Goal: Task Accomplishment & Management: Manage account settings

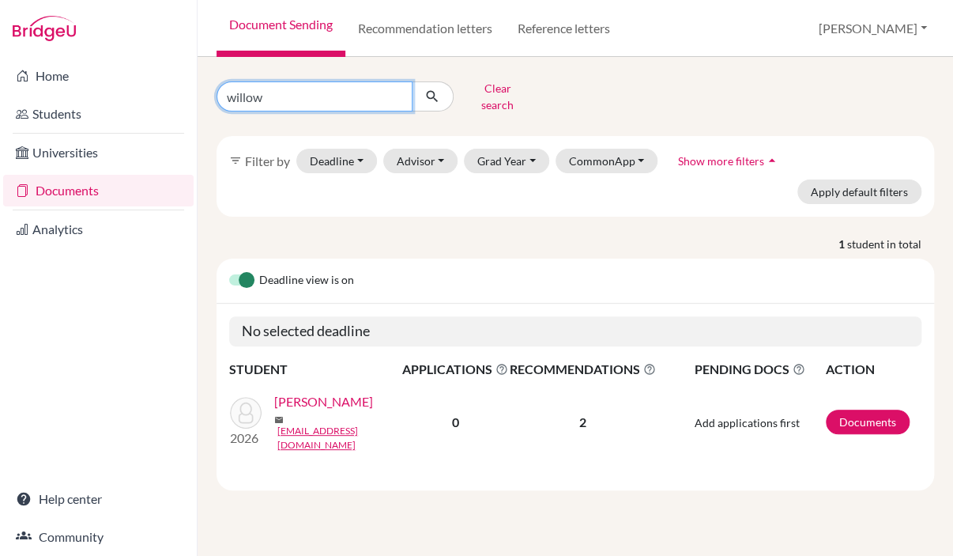
click at [396, 89] on input "willow" at bounding box center [315, 96] width 196 height 30
type input "adf"
click at [436, 94] on icon "submit" at bounding box center [433, 97] width 16 height 16
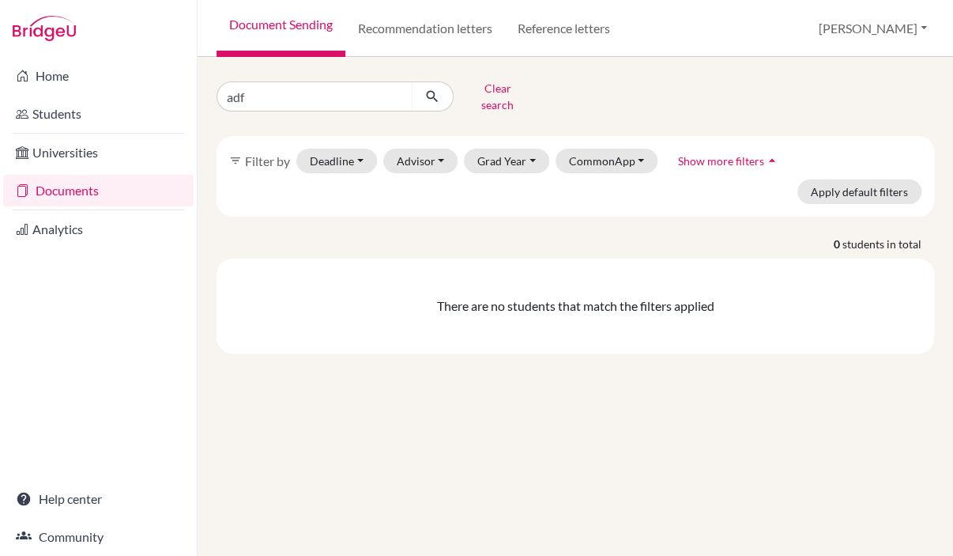
click at [286, 108] on div "adf Clear search filter_list Filter by Deadline - Select a date range Or double…" at bounding box center [576, 214] width 718 height 277
click at [281, 94] on input "adf" at bounding box center [315, 96] width 196 height 30
type input "adv"
click at [437, 91] on icon "submit" at bounding box center [433, 97] width 16 height 16
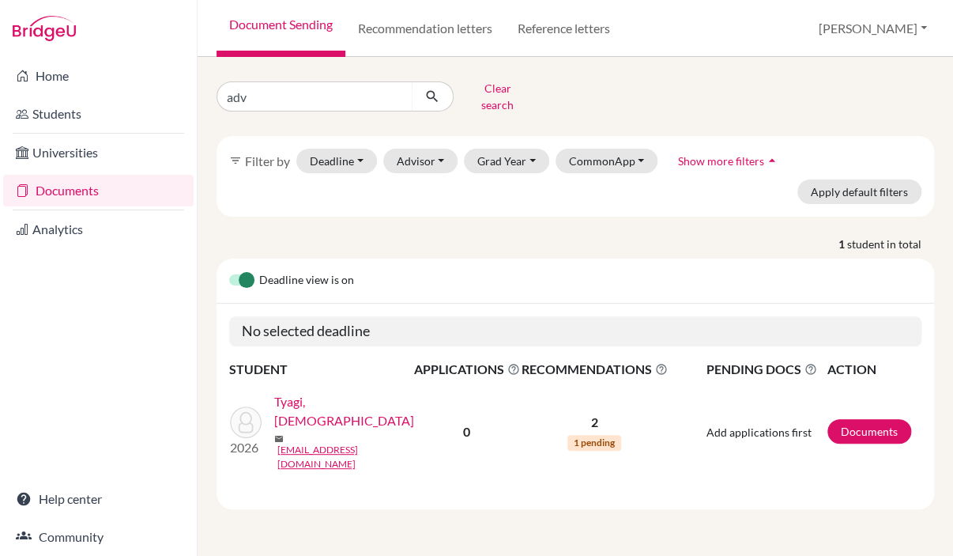
click at [324, 392] on link "Tyagi, [DEMOGRAPHIC_DATA]" at bounding box center [348, 411] width 149 height 38
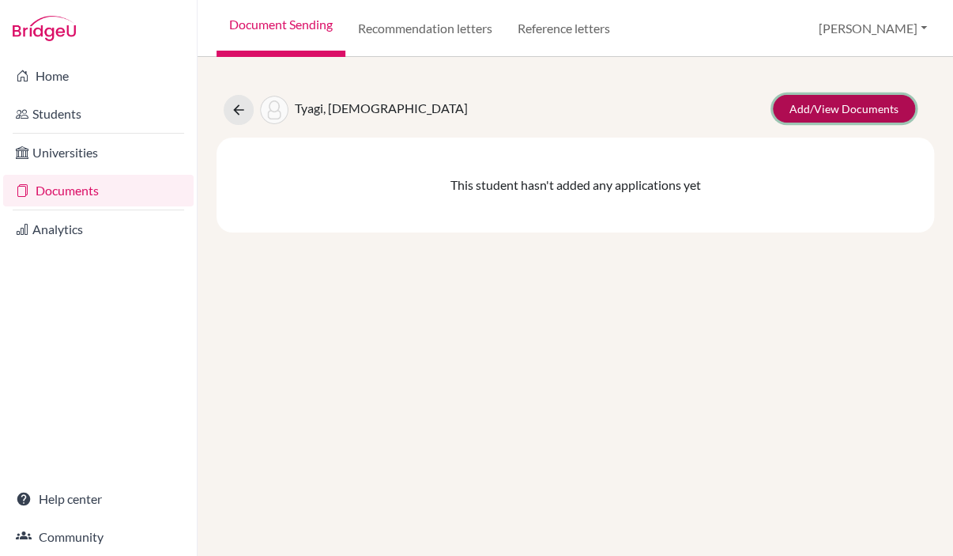
click at [803, 108] on link "Add/View Documents" at bounding box center [844, 109] width 142 height 28
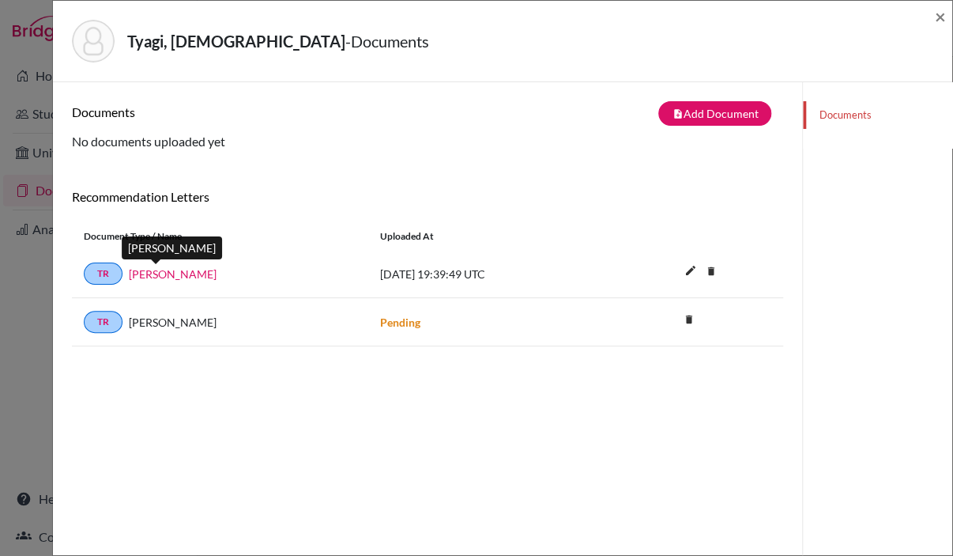
click at [165, 268] on link "[PERSON_NAME]" at bounding box center [173, 274] width 88 height 17
click at [933, 14] on div "Tyagi, Advaita - Documents ×" at bounding box center [502, 41] width 887 height 68
click at [936, 17] on span "×" at bounding box center [940, 16] width 11 height 23
